Goal: Task Accomplishment & Management: Manage account settings

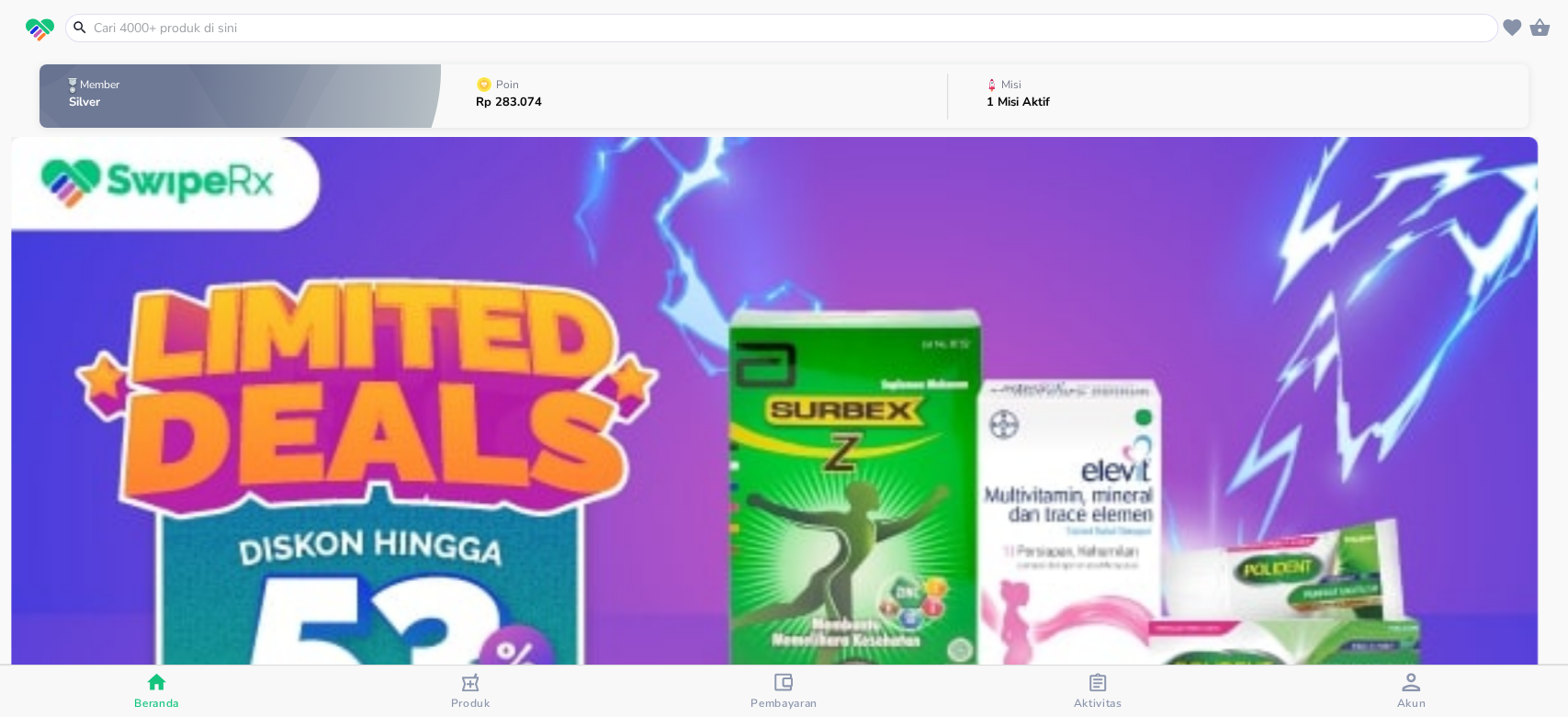
click at [1093, 702] on span "Aktivitas" at bounding box center [1097, 703] width 49 height 14
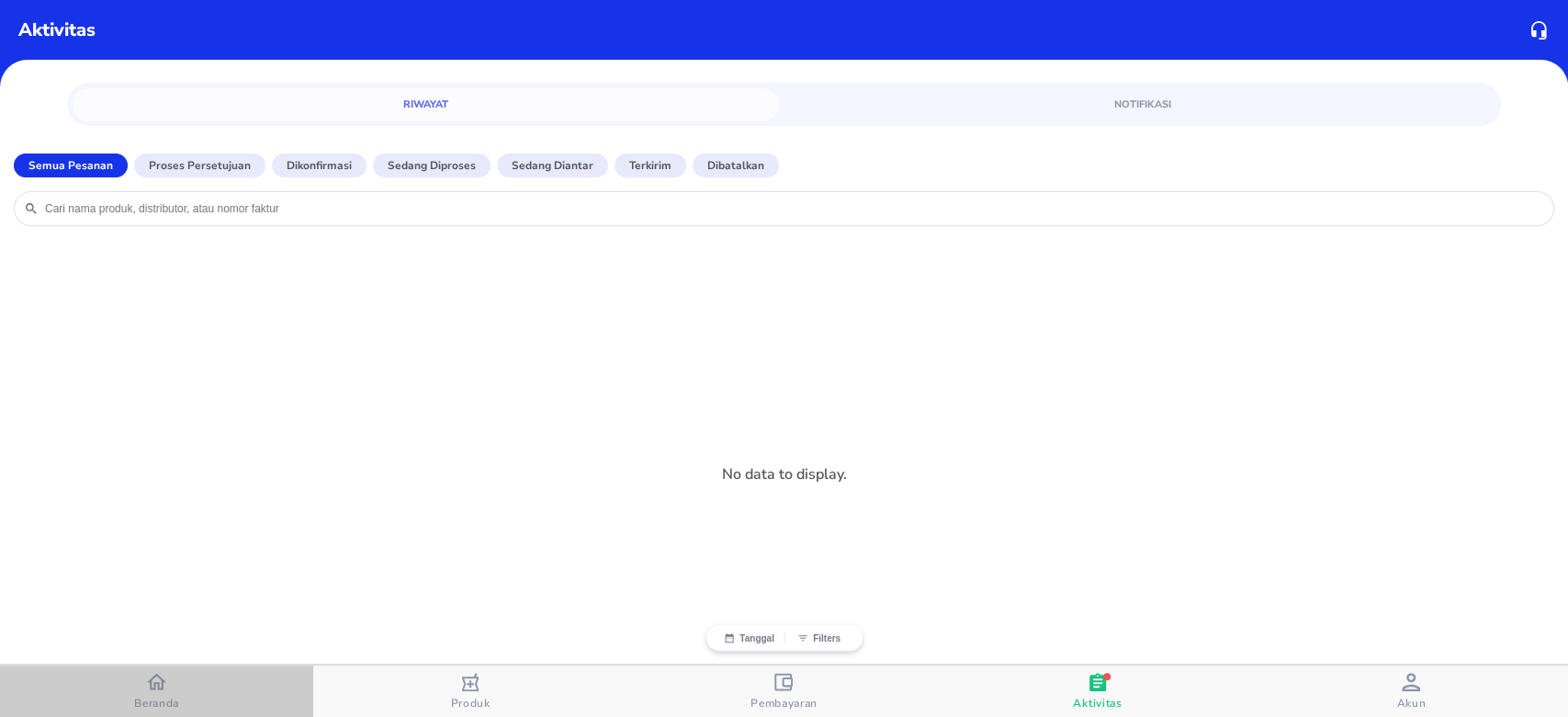
click at [134, 689] on div "Beranda" at bounding box center [156, 691] width 45 height 39
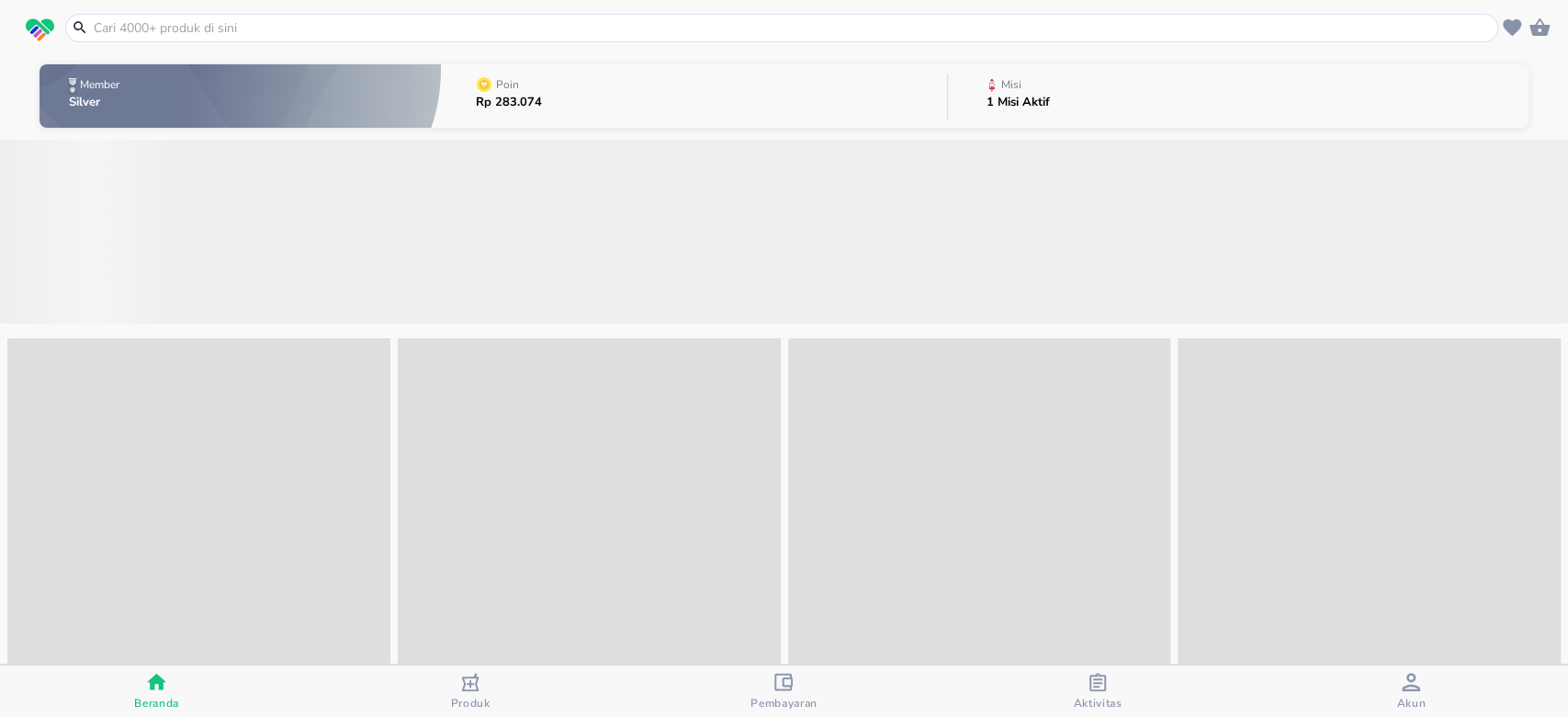
click at [823, 95] on button "Poin Rp 283.074" at bounding box center [694, 95] width 506 height 72
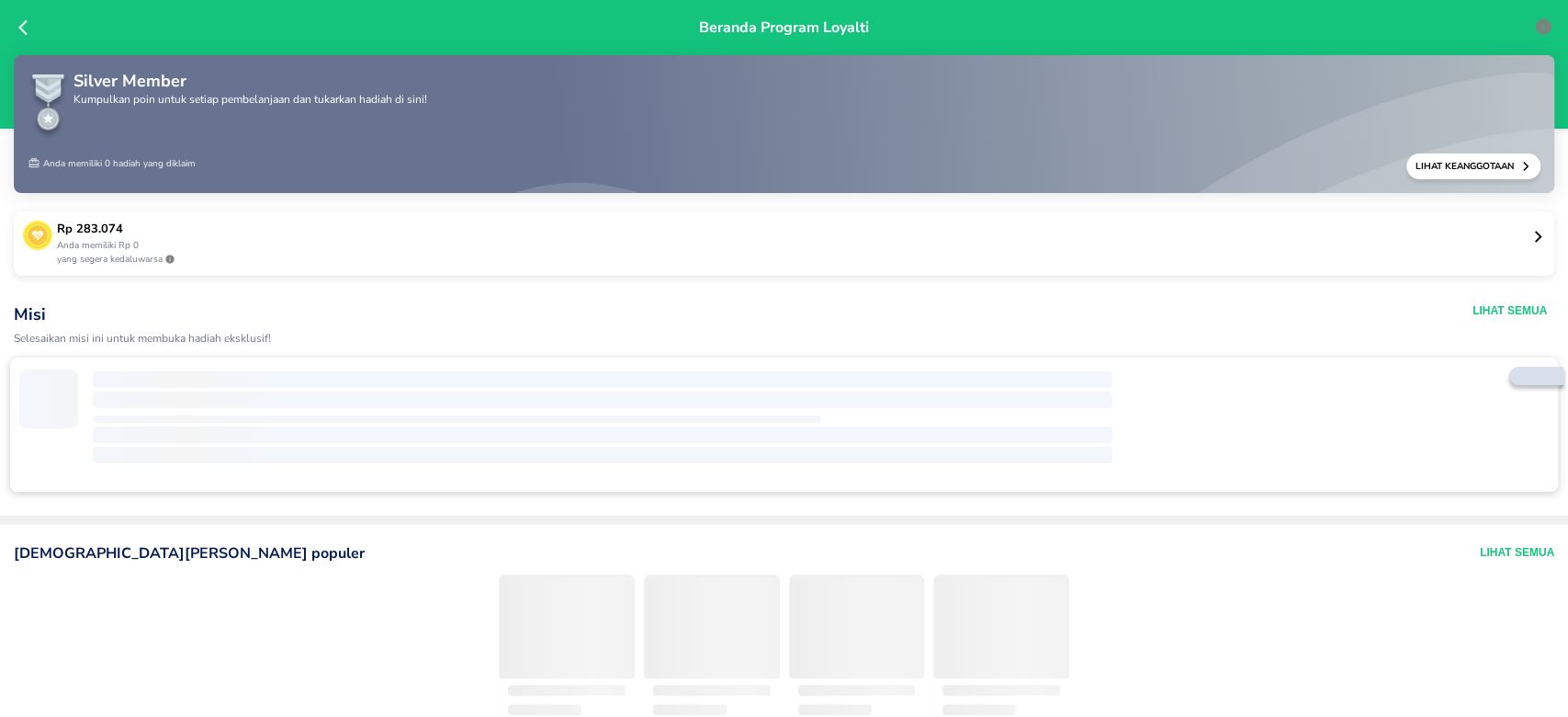
click at [1442, 245] on p "Anda memiliki Rp 0" at bounding box center [794, 246] width 1475 height 13
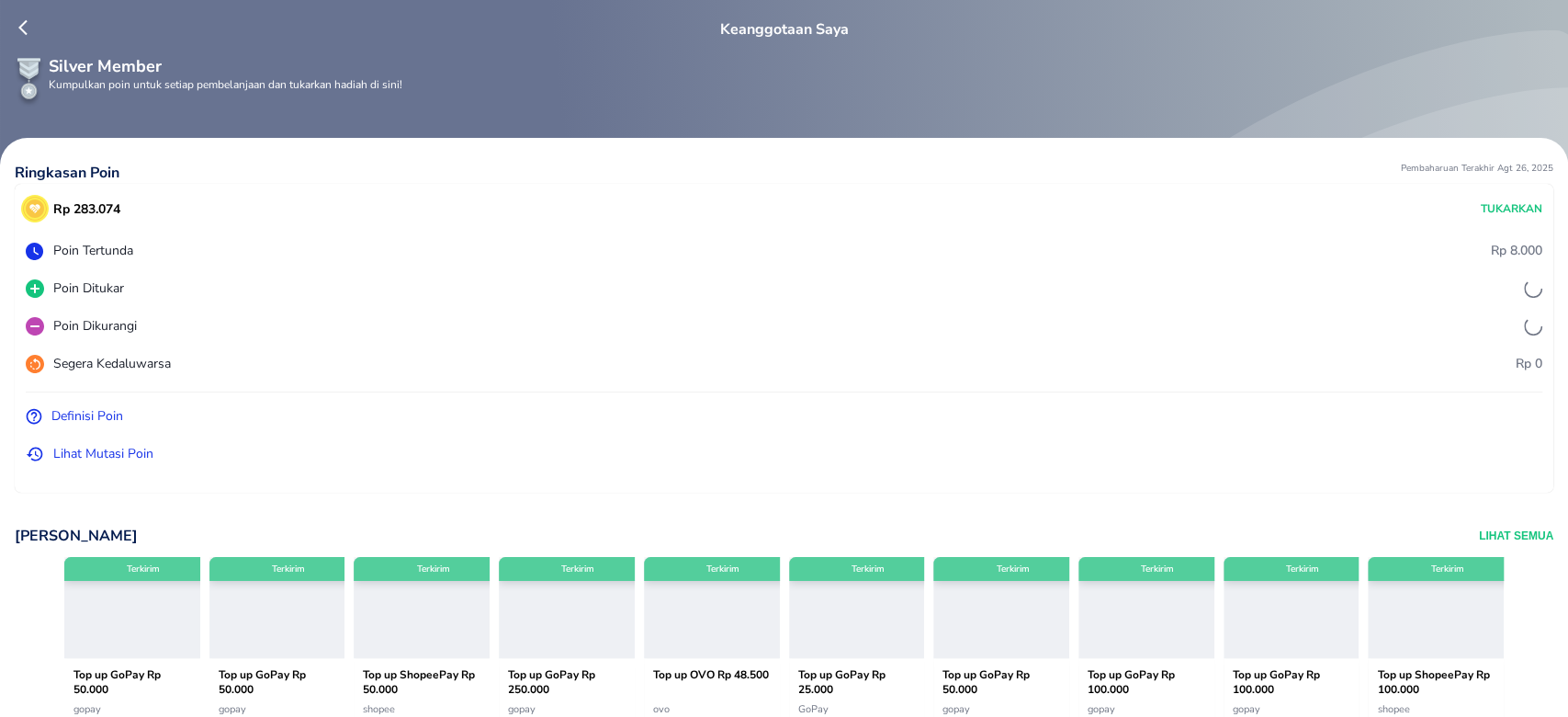
click at [128, 449] on p "Lihat Mutasi Poin" at bounding box center [103, 453] width 100 height 19
